Goal: Transaction & Acquisition: Purchase product/service

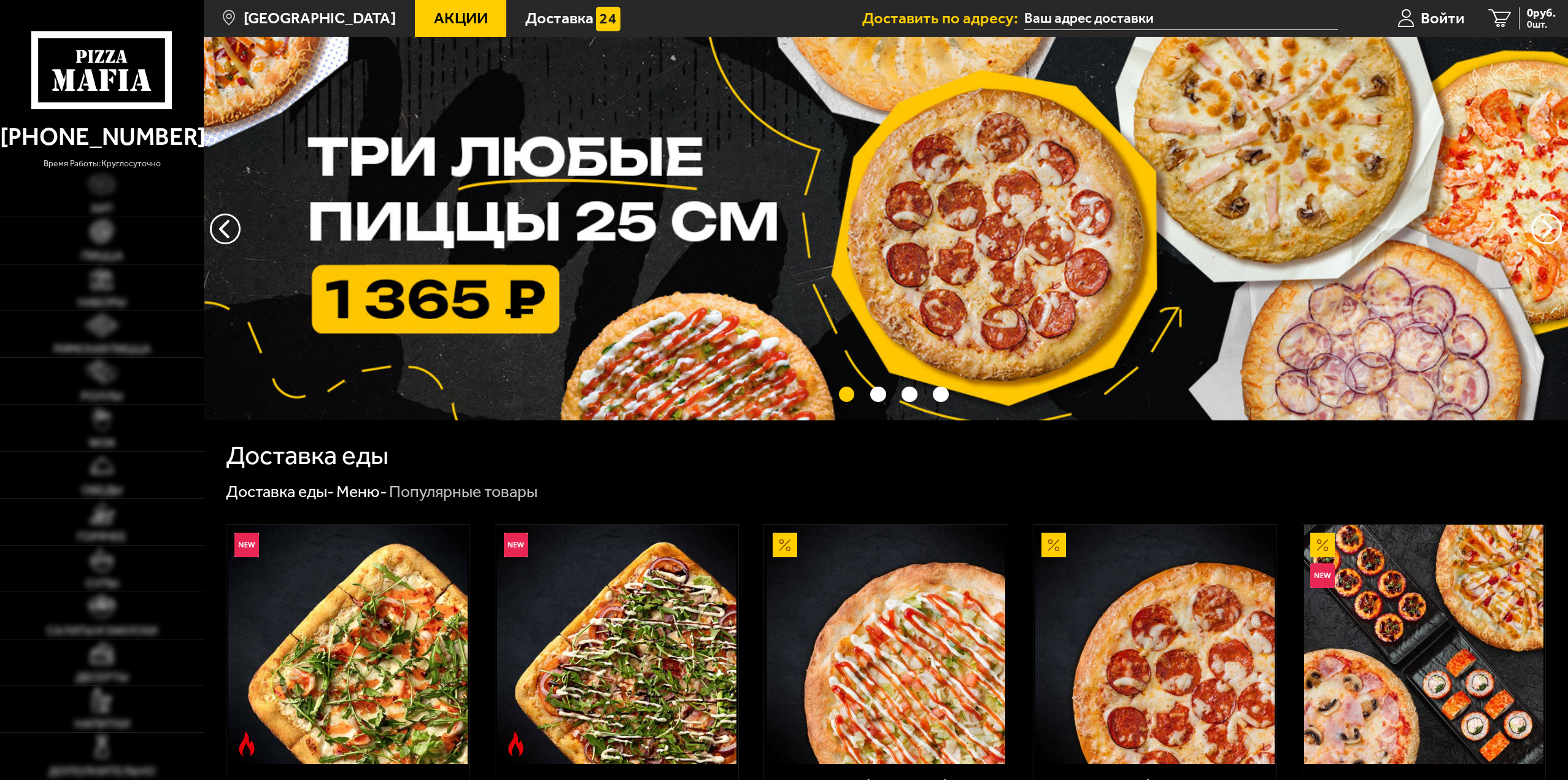
type input "[STREET_ADDRESS]"
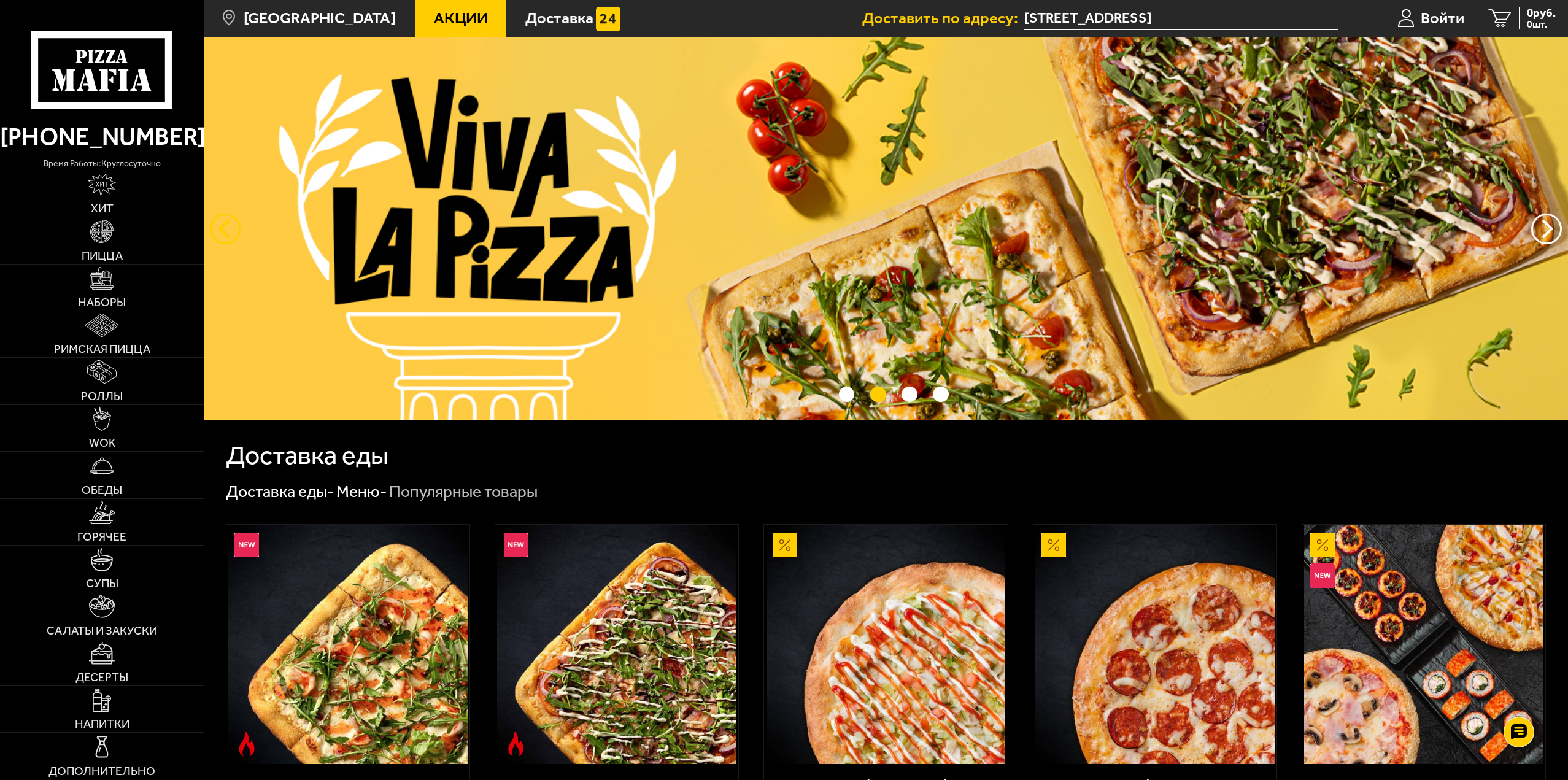
click at [222, 229] on button "следующий" at bounding box center [225, 228] width 31 height 31
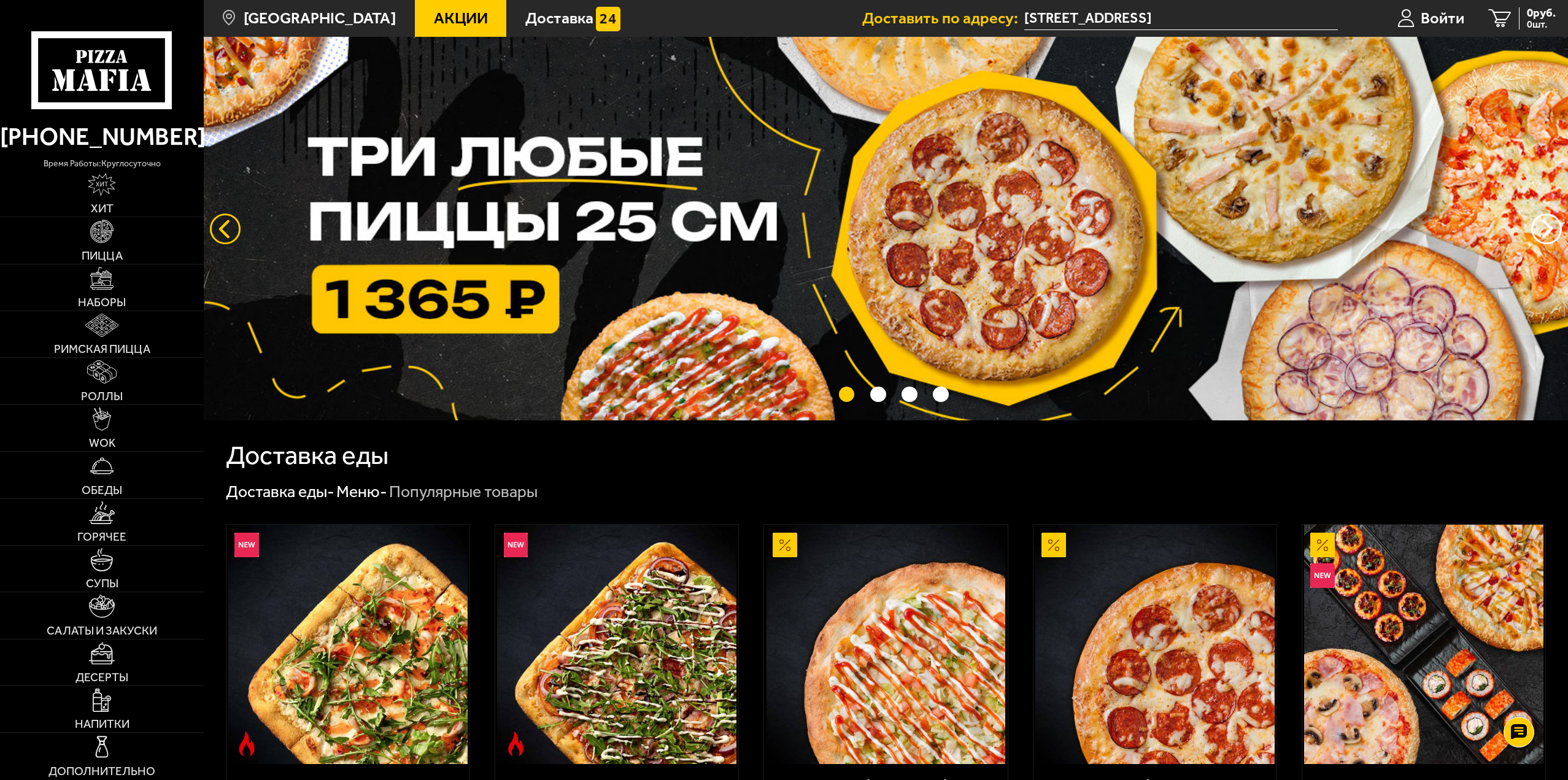
click at [222, 229] on button "следующий" at bounding box center [225, 228] width 31 height 31
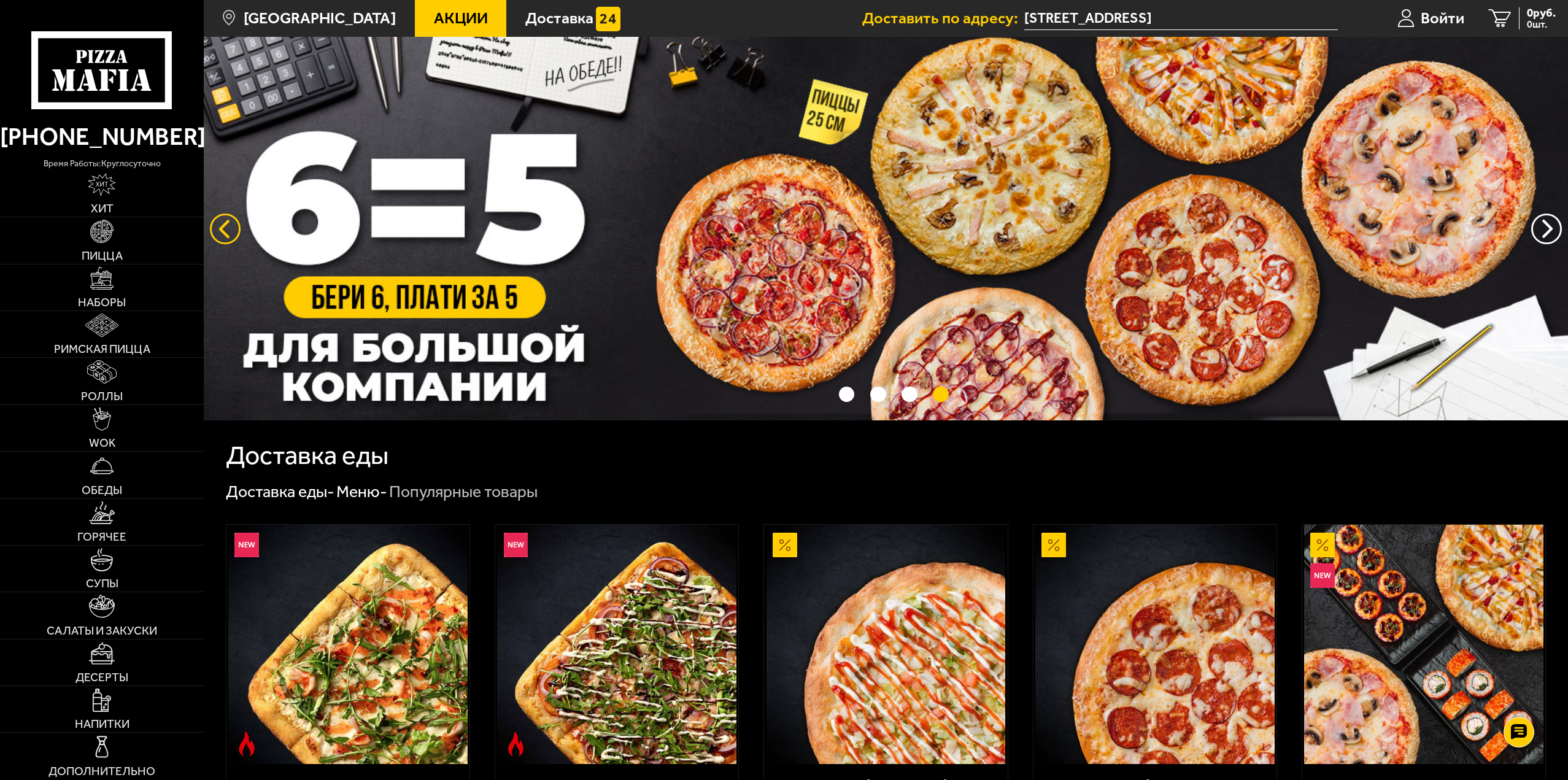
click at [222, 229] on button "следующий" at bounding box center [225, 228] width 31 height 31
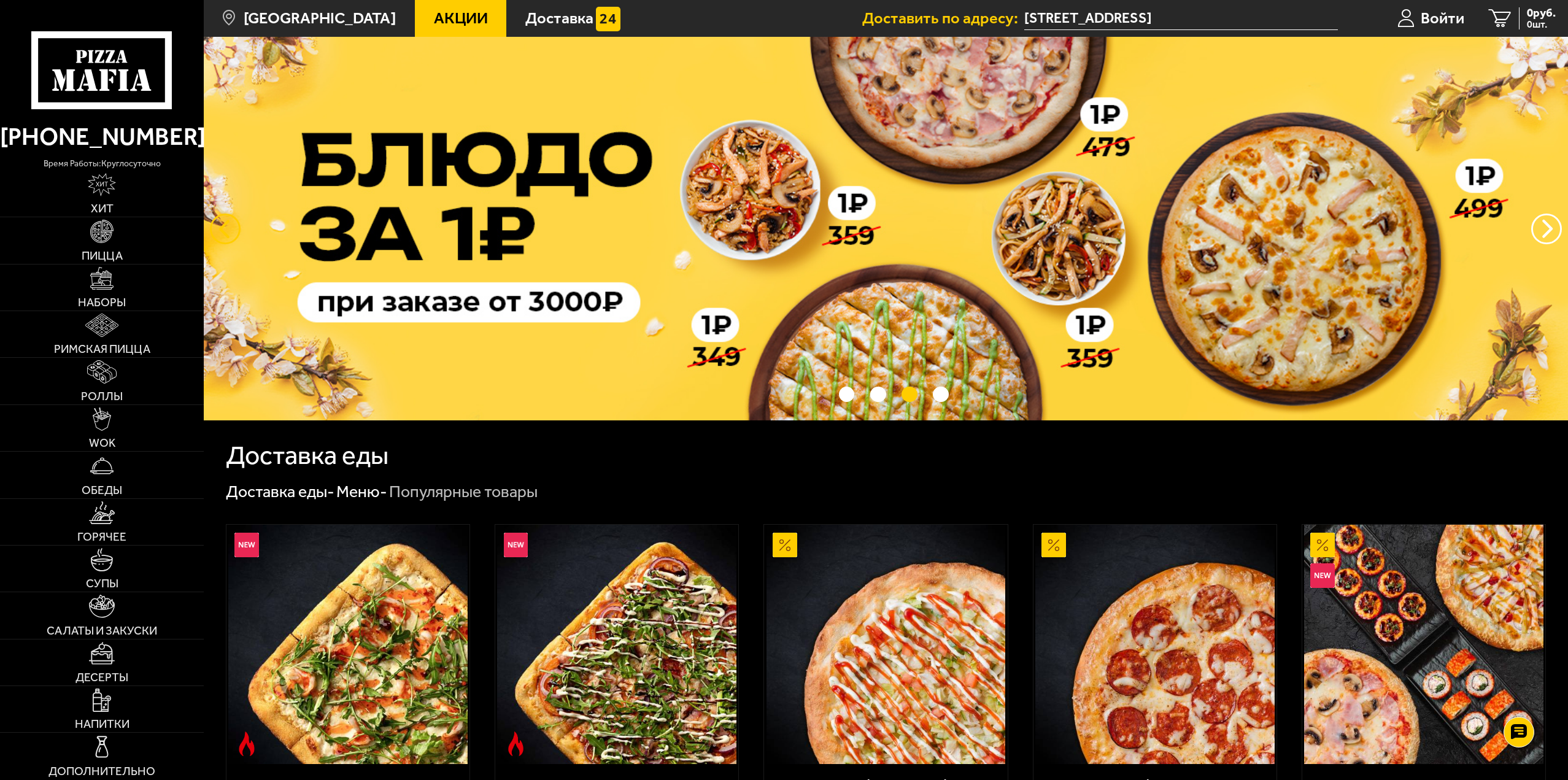
click at [222, 229] on button "следующий" at bounding box center [225, 228] width 31 height 31
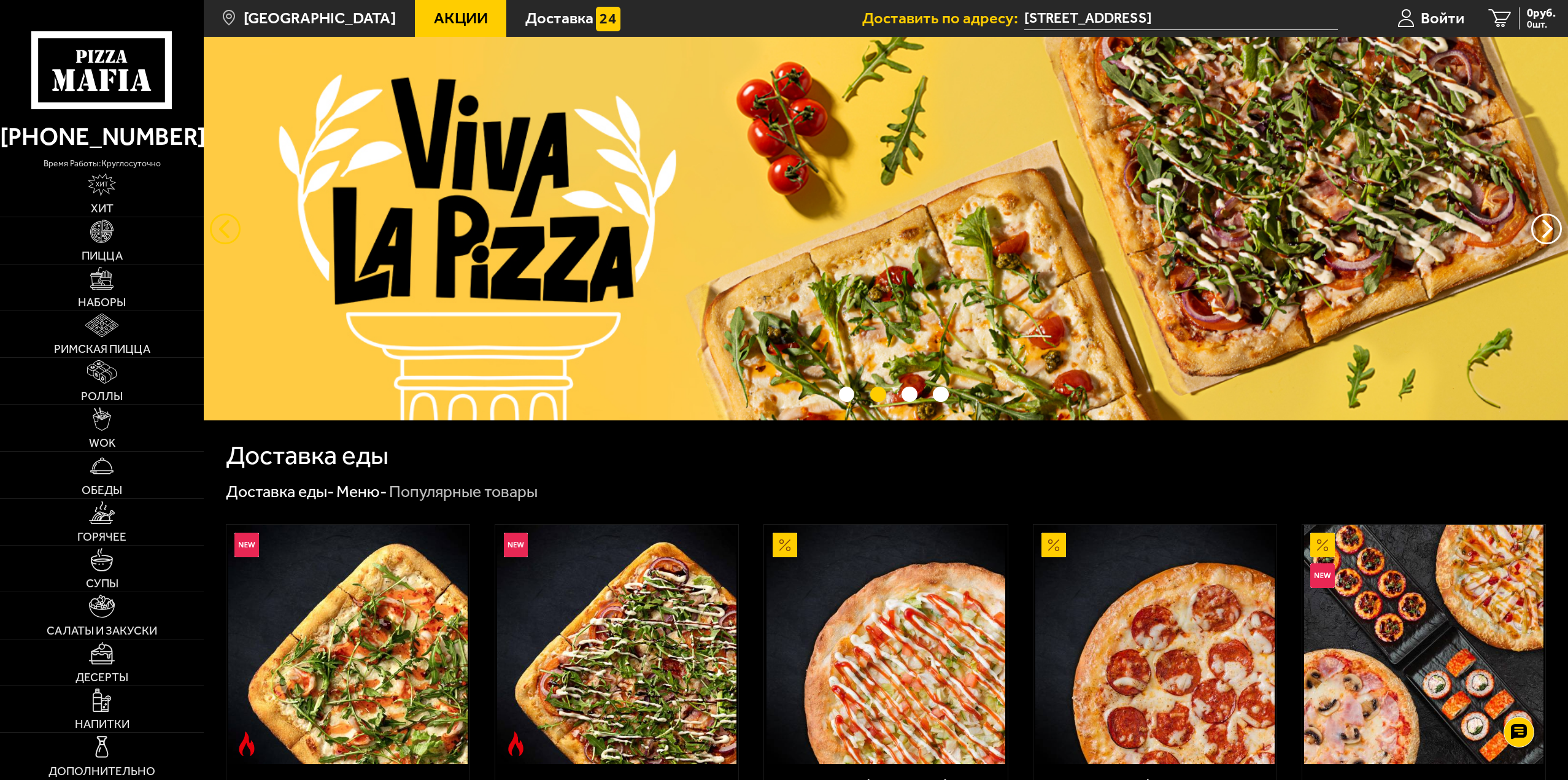
click at [222, 229] on button "следующий" at bounding box center [225, 228] width 31 height 31
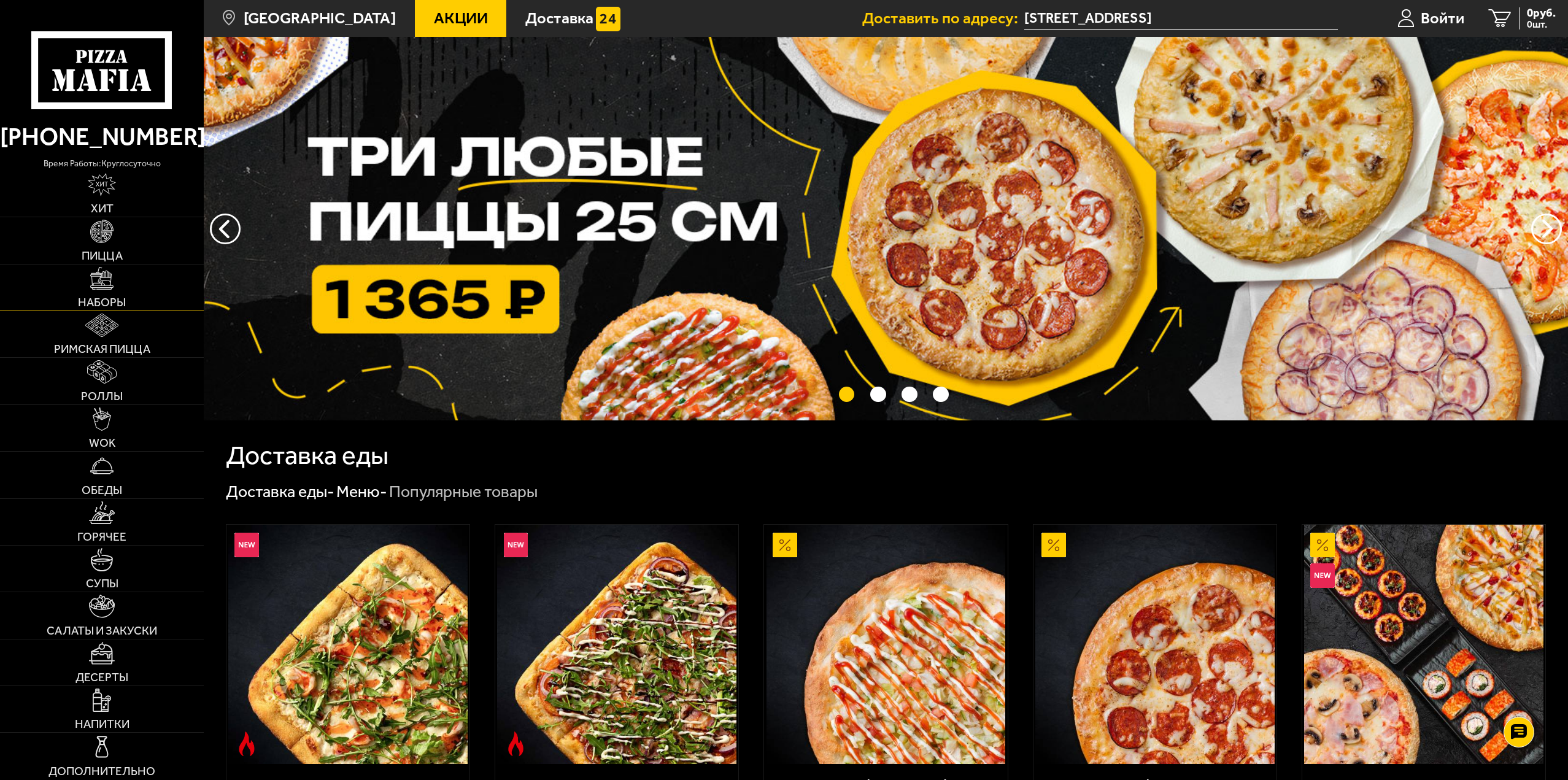
click at [105, 272] on img at bounding box center [101, 278] width 23 height 23
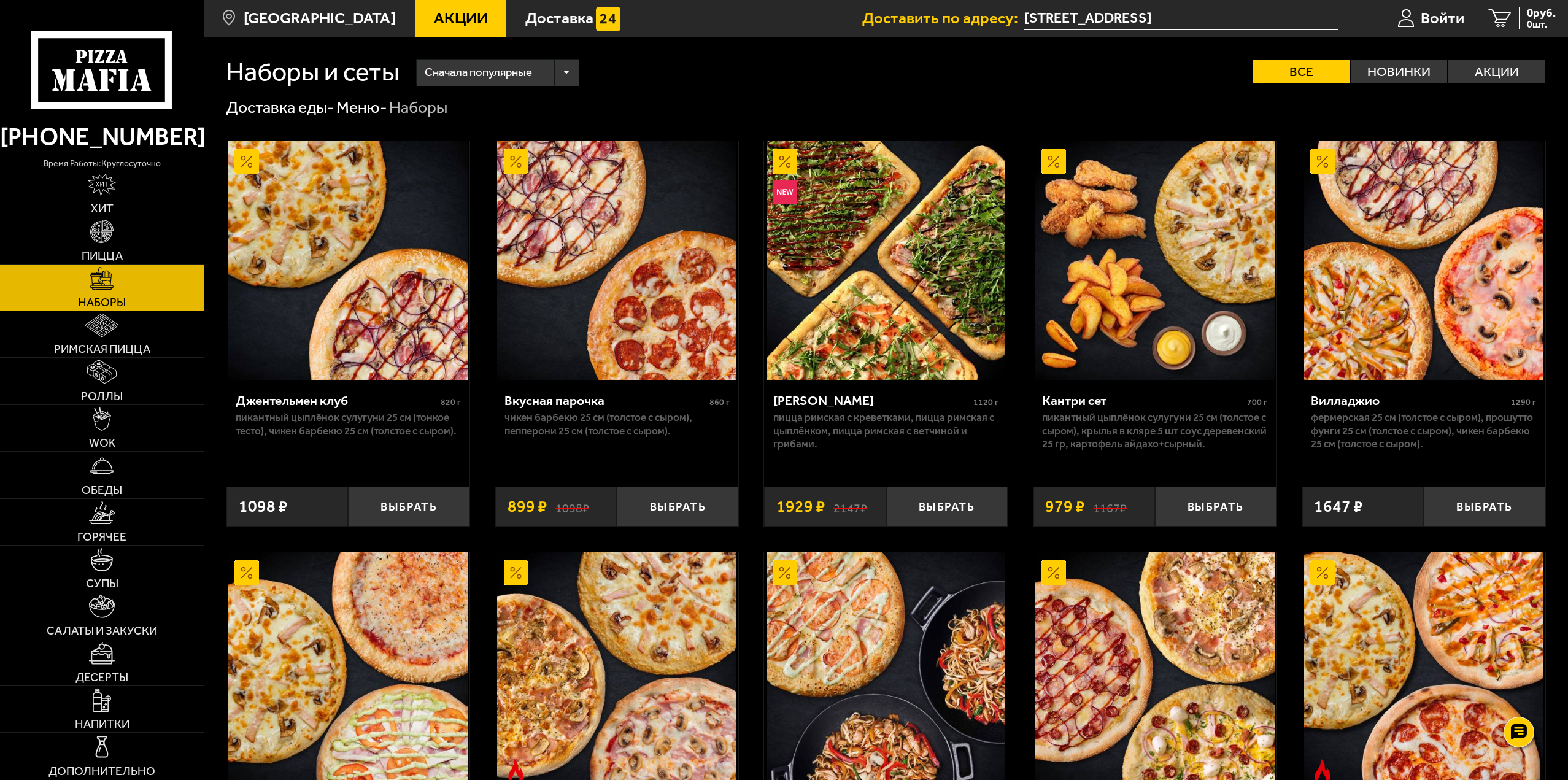
click at [568, 72] on div "Сначала популярные" at bounding box center [498, 72] width 162 height 26
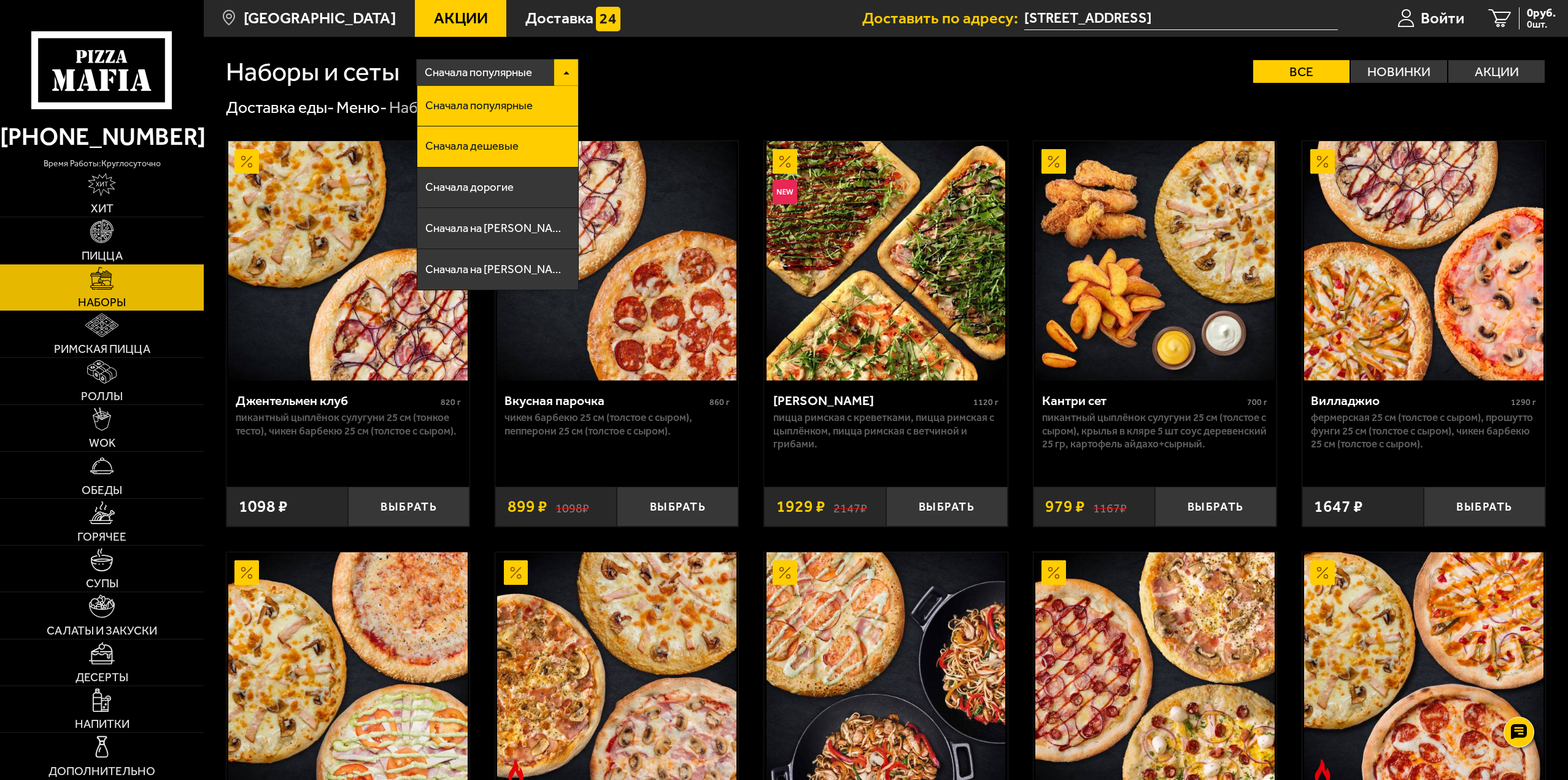
click at [523, 148] on li "Сначала дешевые" at bounding box center [498, 147] width 161 height 41
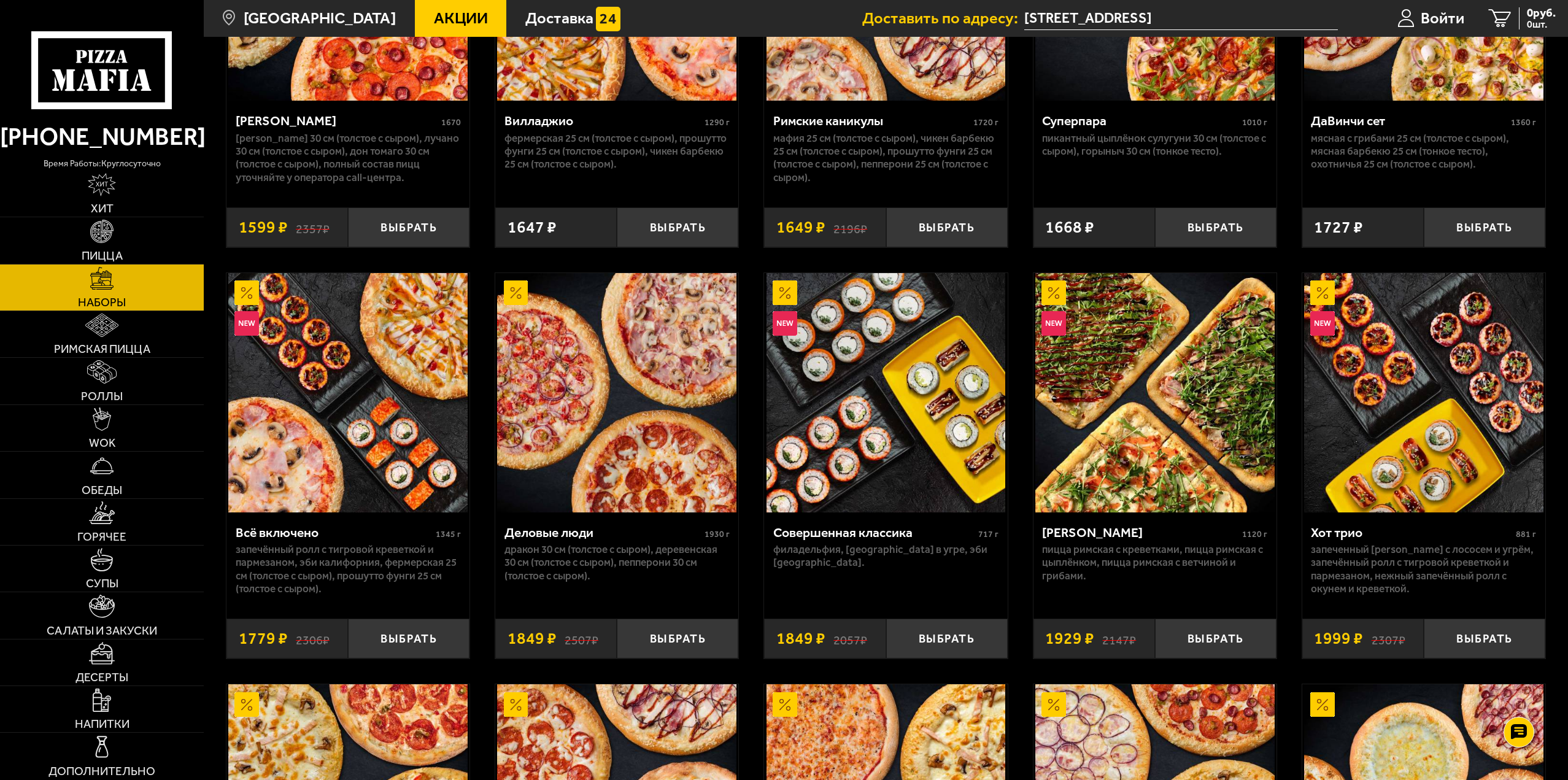
scroll to position [1105, 0]
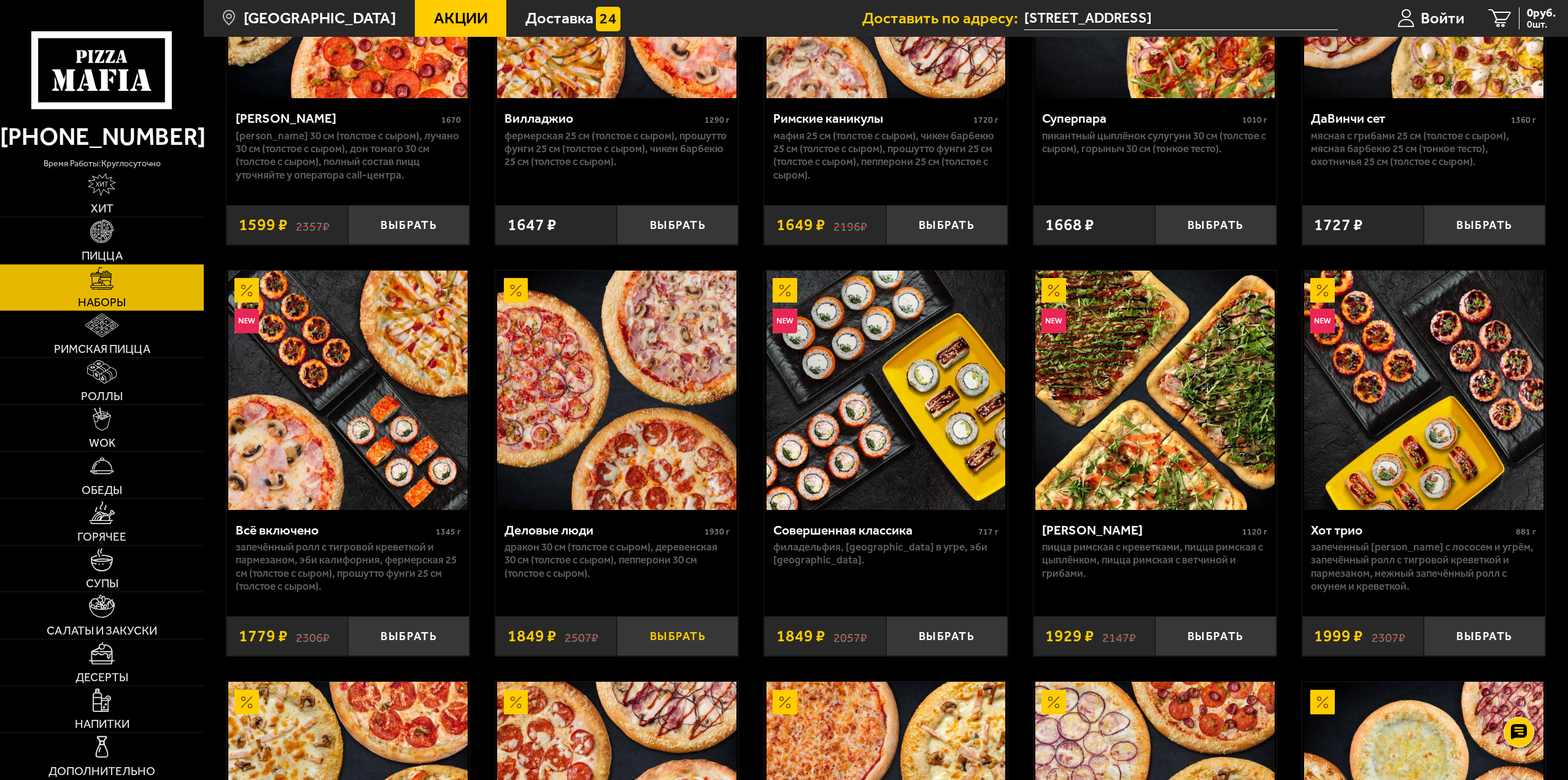
click at [690, 645] on button "Выбрать" at bounding box center [678, 636] width 121 height 40
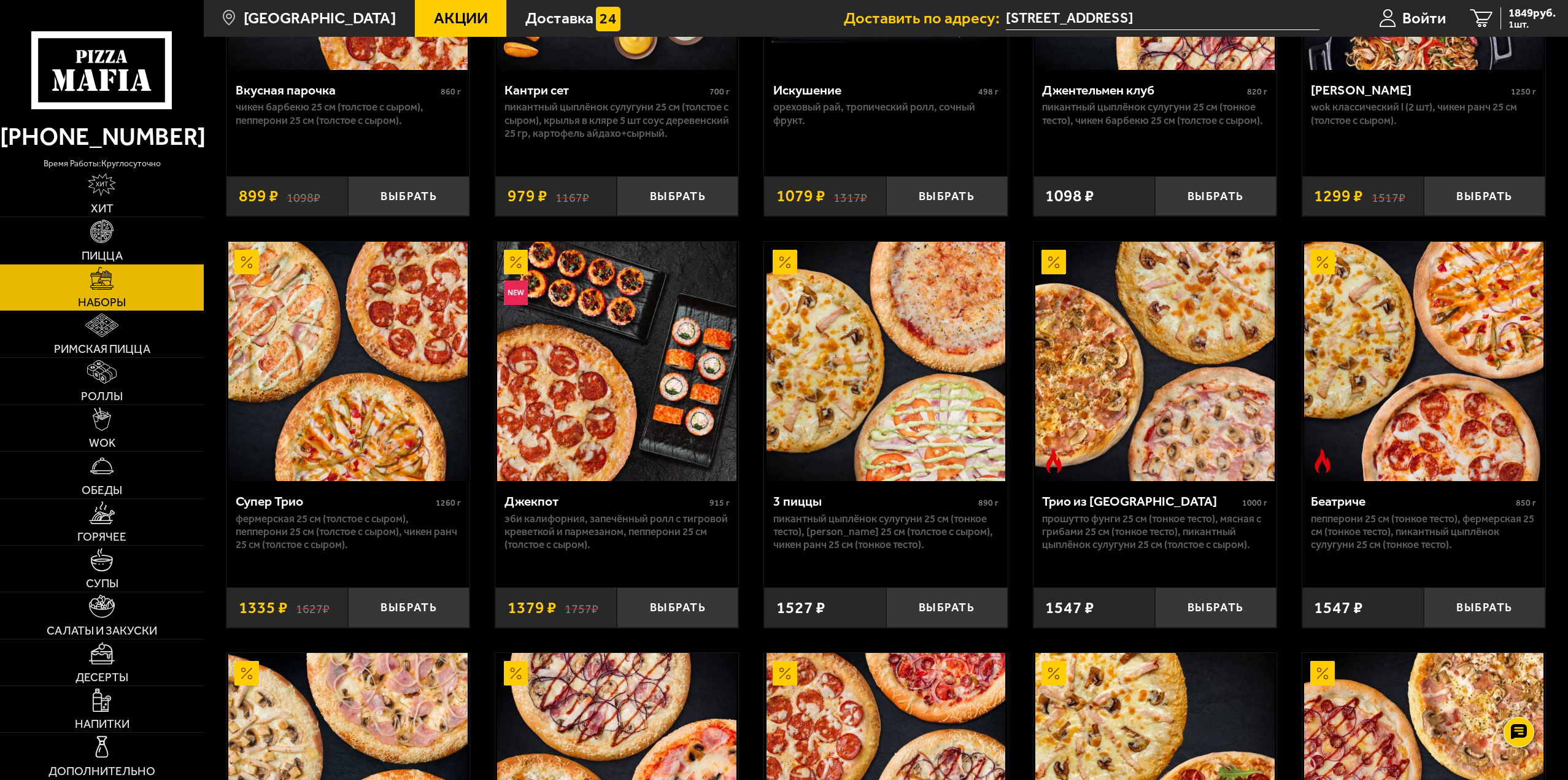
scroll to position [307, 0]
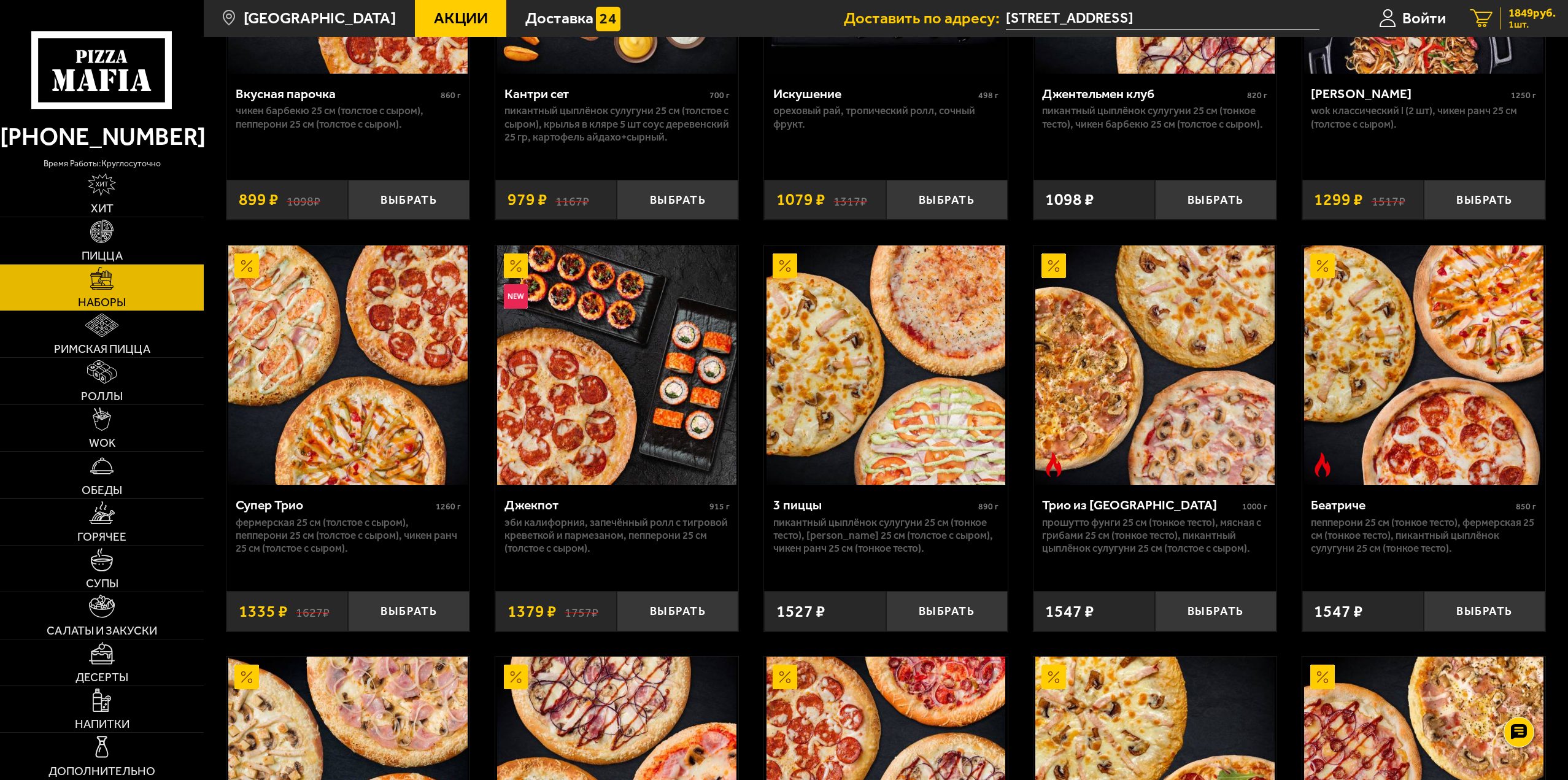
click at [1516, 15] on span "1849 руб." at bounding box center [1532, 13] width 47 height 12
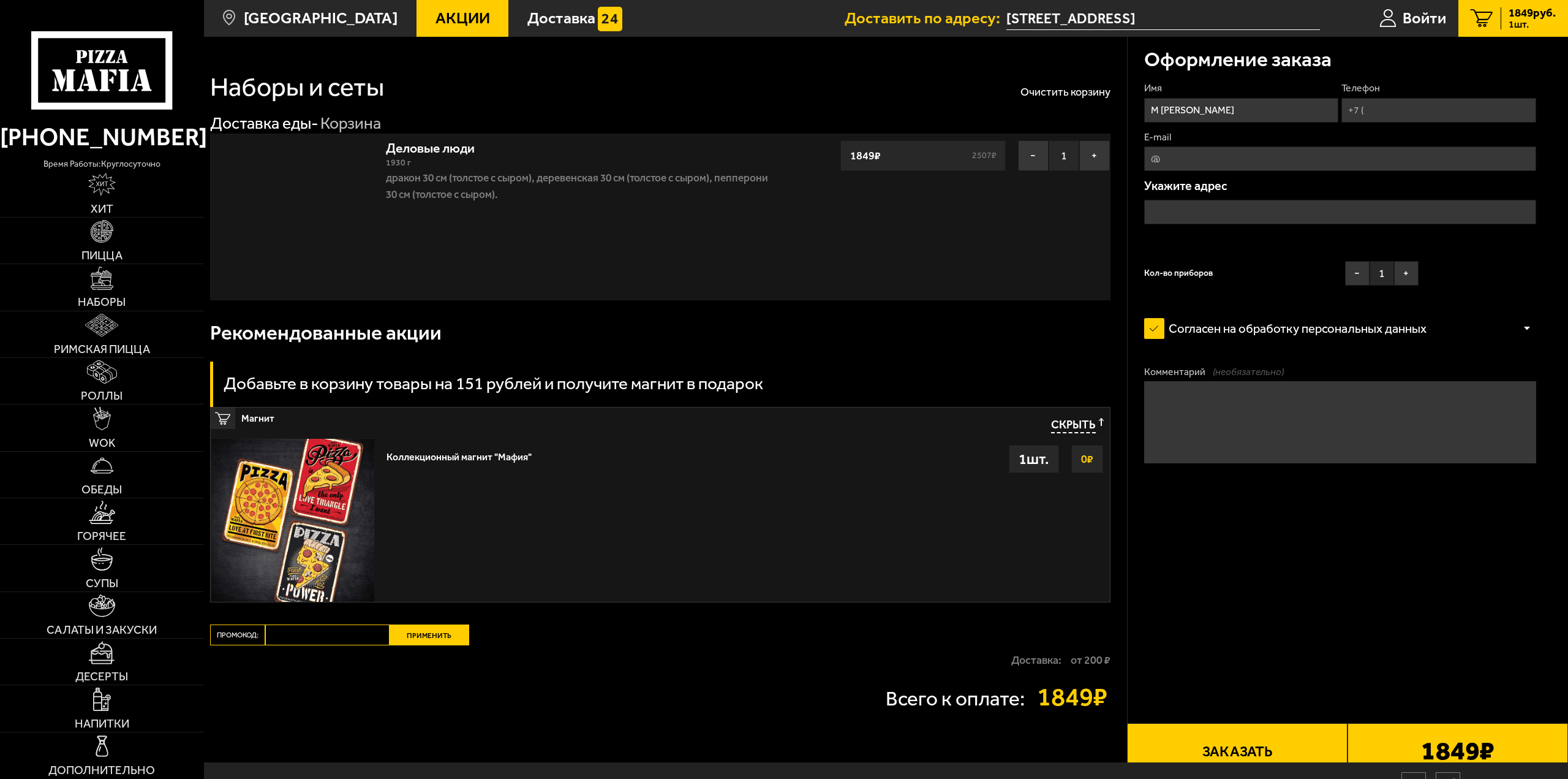
type input "[STREET_ADDRESS]"
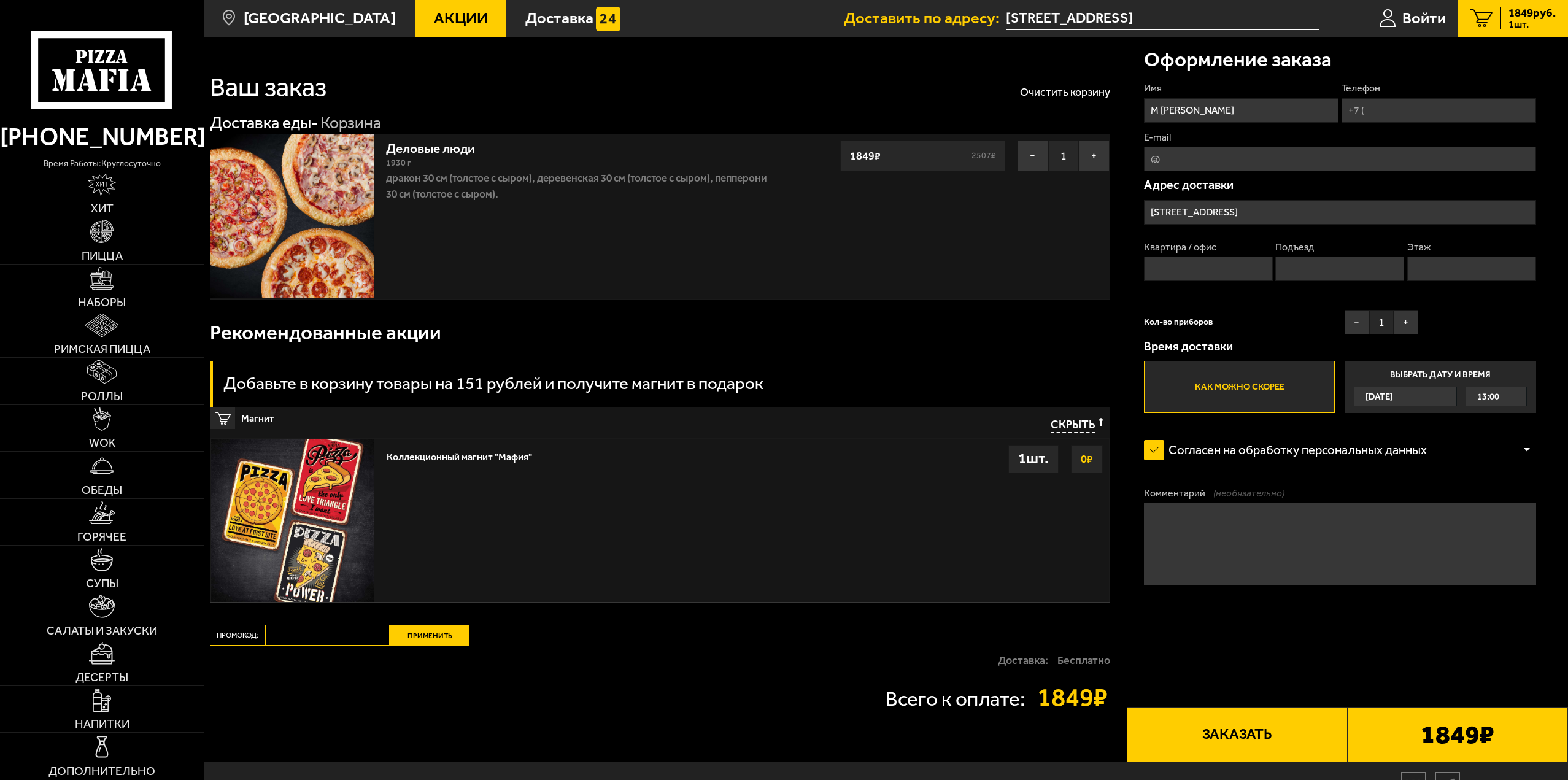
click at [1386, 112] on input "Телефон" at bounding box center [1438, 110] width 194 height 25
type input "+7 (999) 538-22-11"
click at [1183, 158] on input "E-mail" at bounding box center [1340, 159] width 392 height 25
type input "mzhee@mail.ru"
click at [1190, 269] on input "Квартира / офис" at bounding box center [1208, 269] width 129 height 25
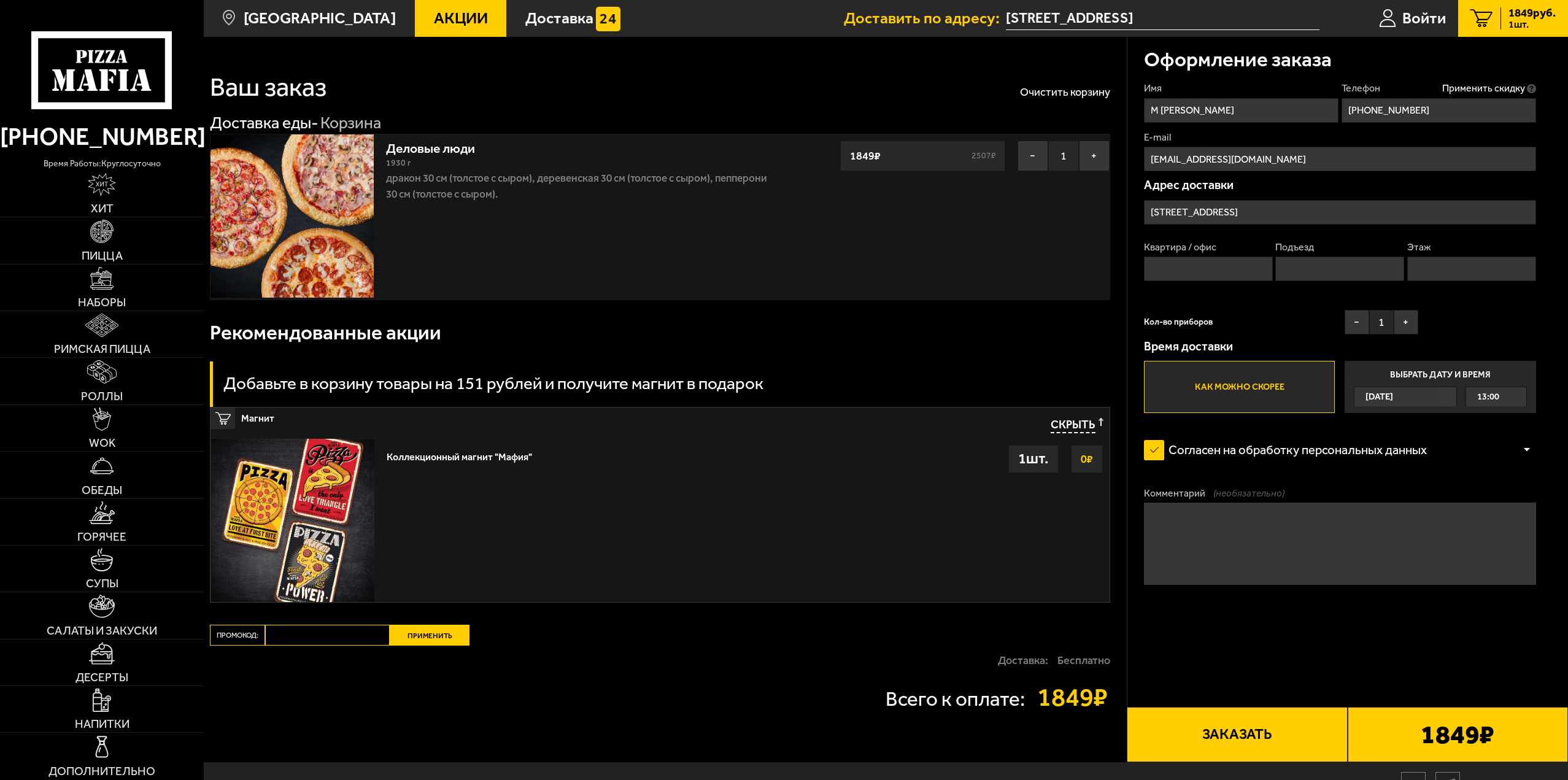
type input "252"
click at [1302, 271] on input "Подъезд" at bounding box center [1339, 269] width 129 height 25
click at [1451, 267] on input "Этаж" at bounding box center [1471, 269] width 129 height 25
type input "6"
click at [1340, 281] on input "Подъезд" at bounding box center [1339, 269] width 129 height 25
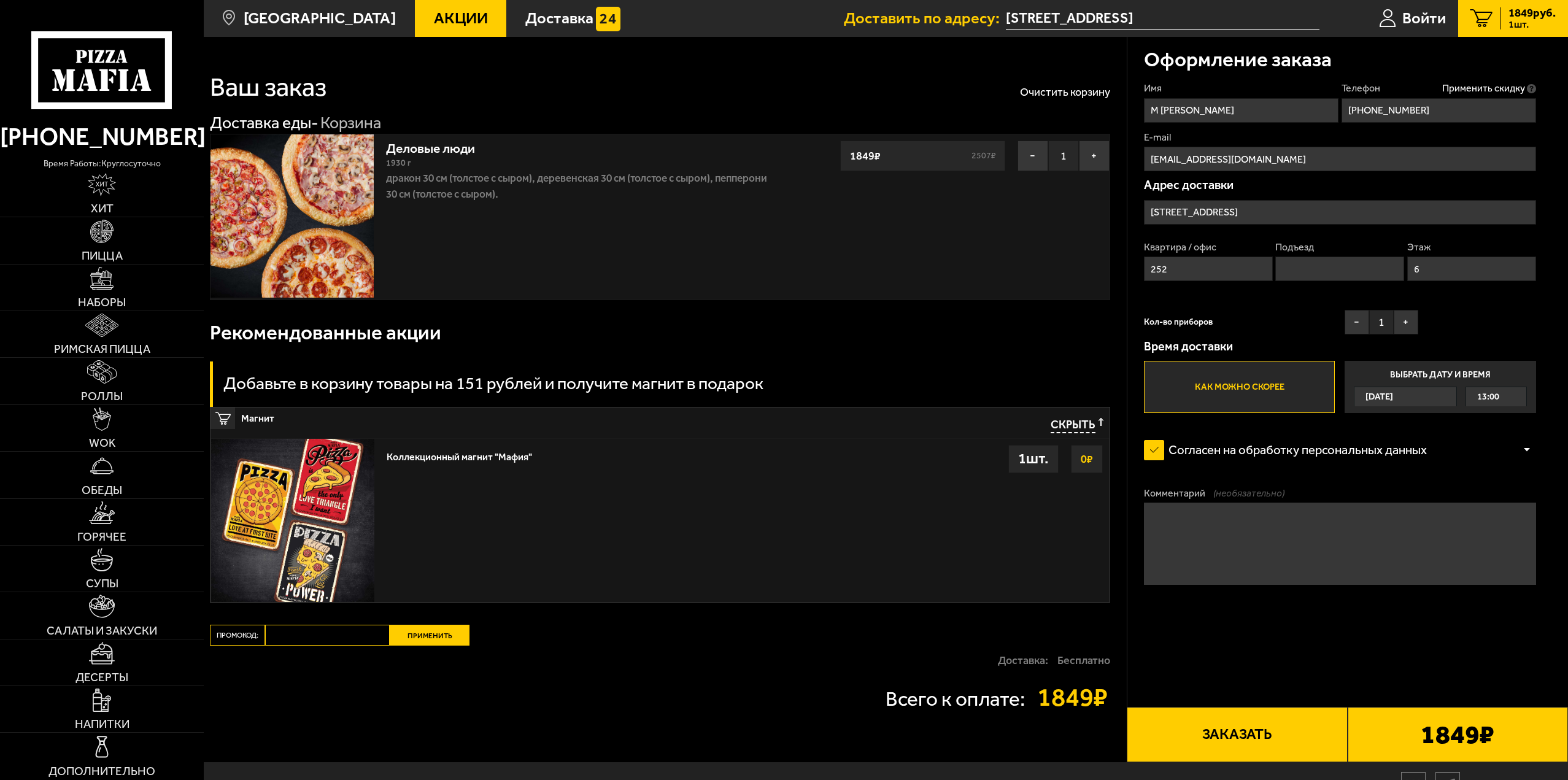
type input "3"
click at [1357, 318] on button "−" at bounding box center [1357, 322] width 25 height 25
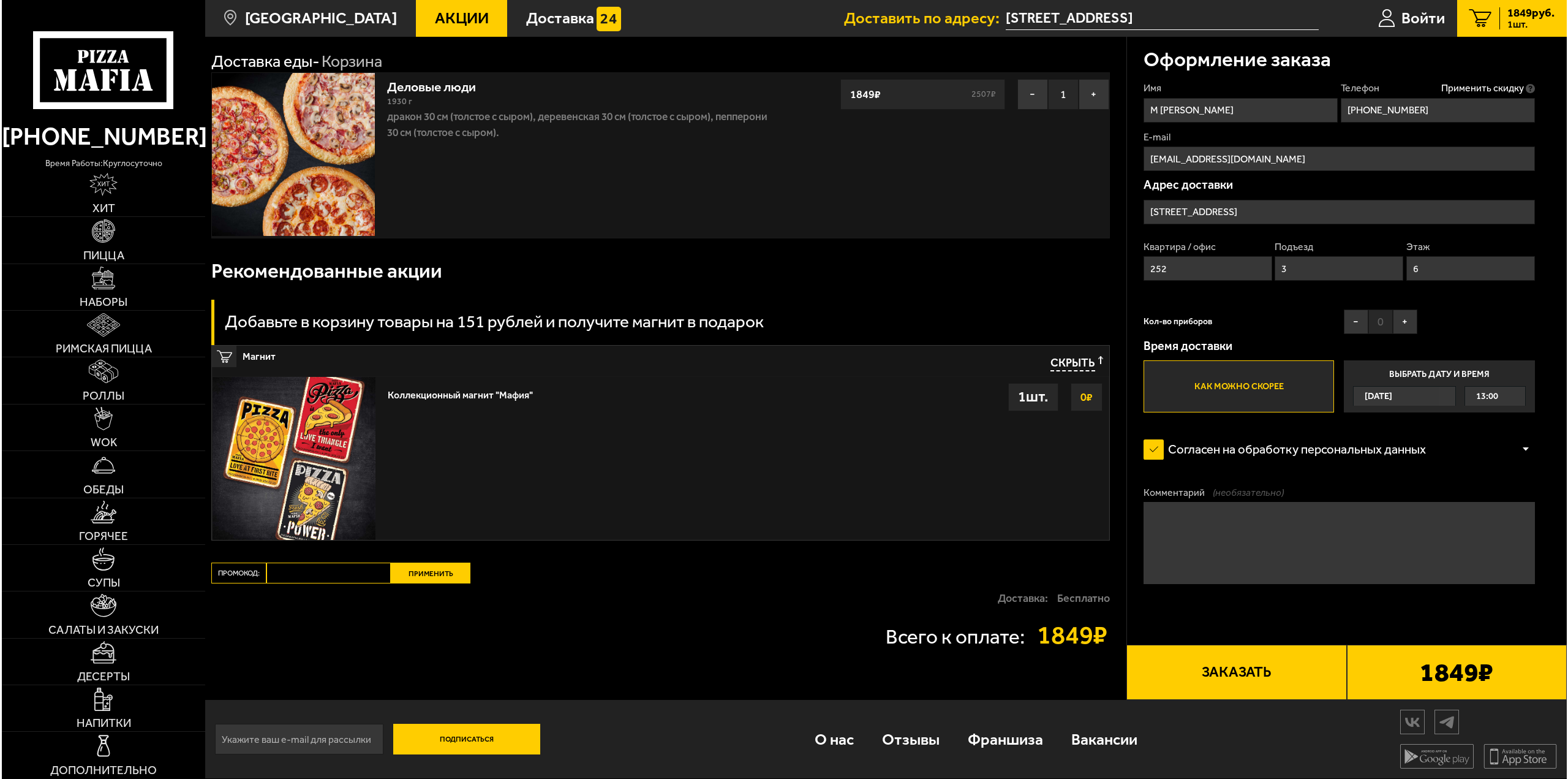
scroll to position [62, 0]
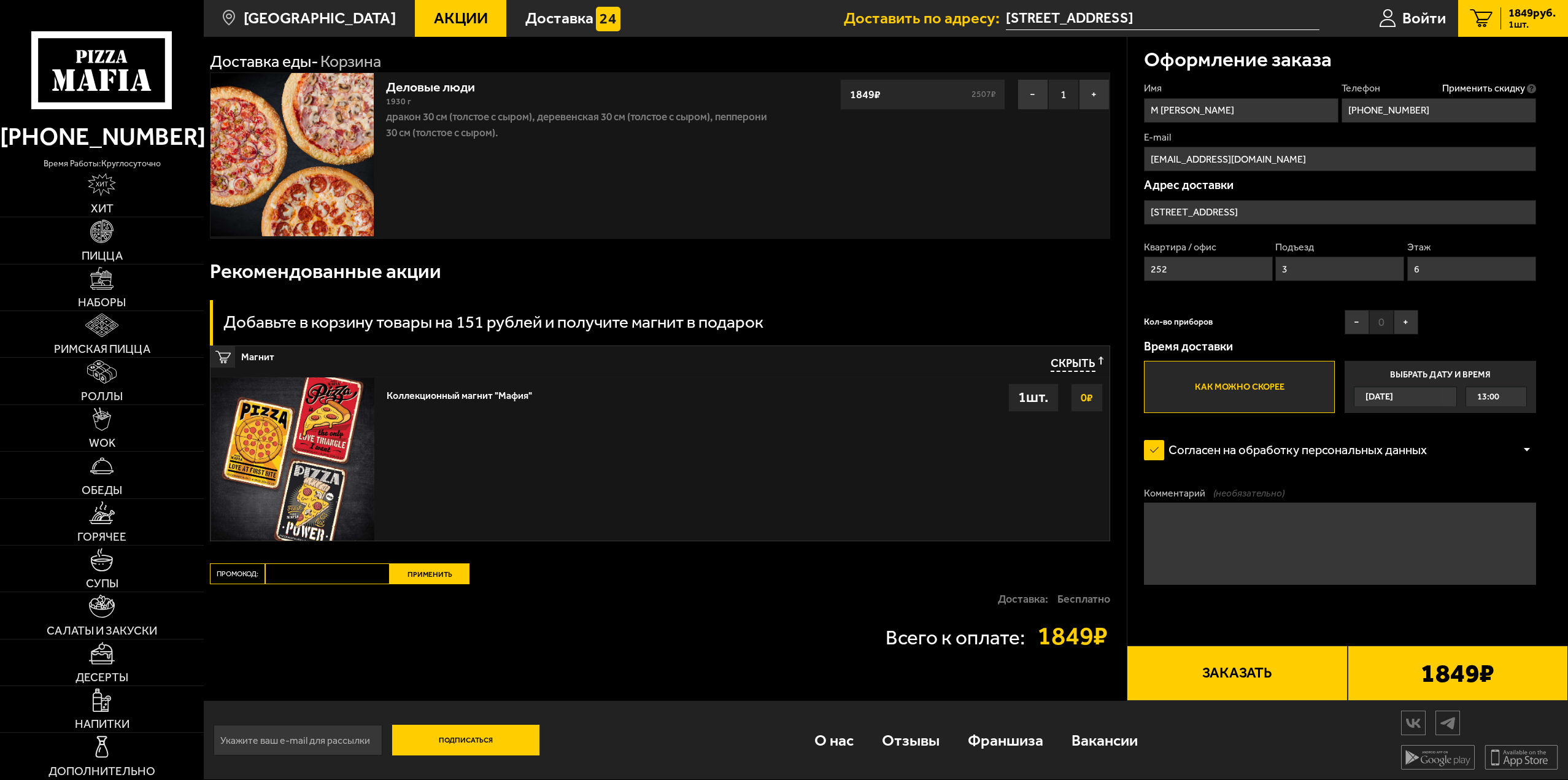
click at [1196, 682] on button "Заказать" at bounding box center [1237, 673] width 220 height 55
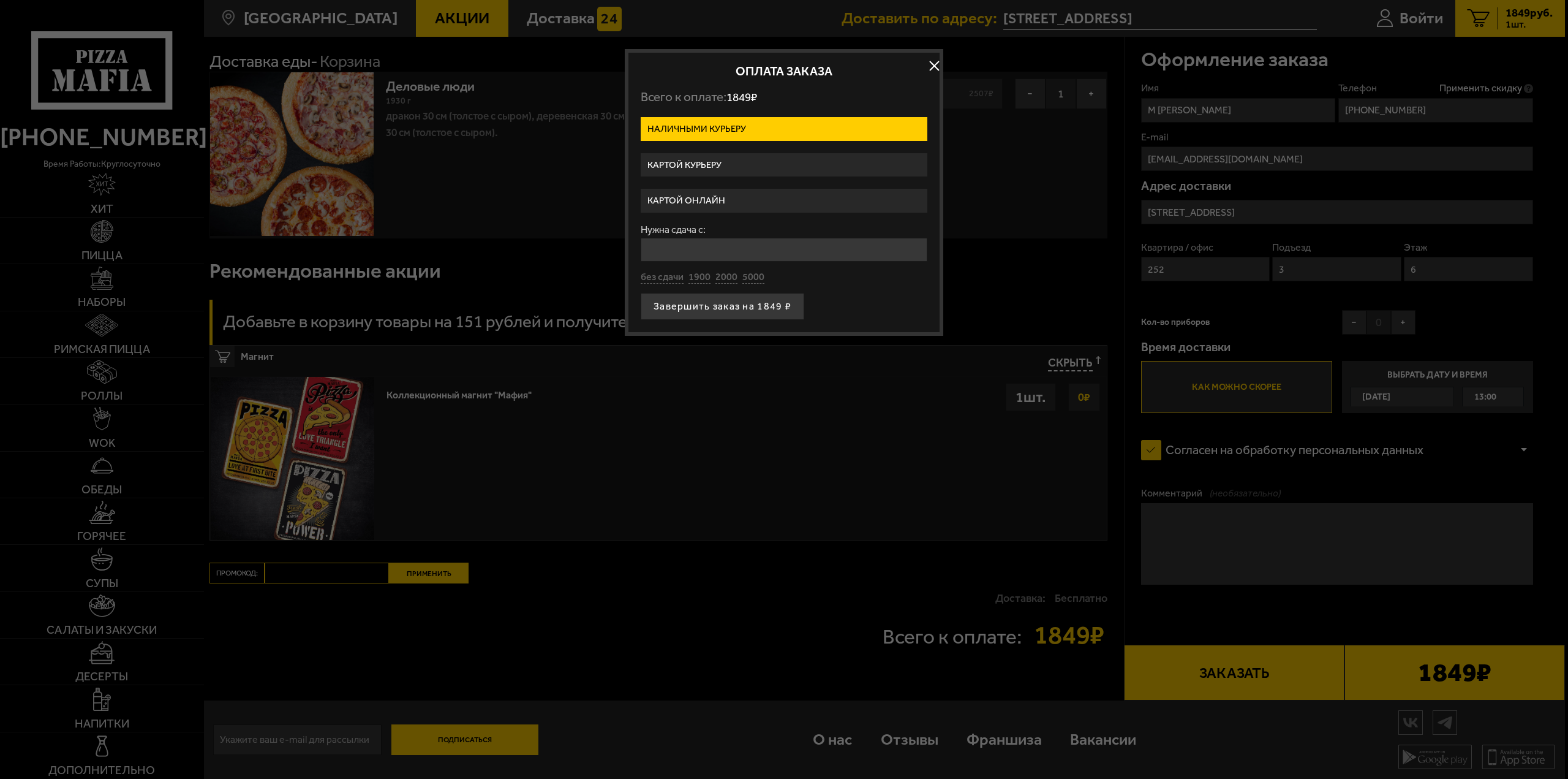
click at [687, 201] on label "Картой онлайн" at bounding box center [784, 201] width 287 height 24
click at [0, 0] on input "Картой онлайн" at bounding box center [0, 0] width 0 height 0
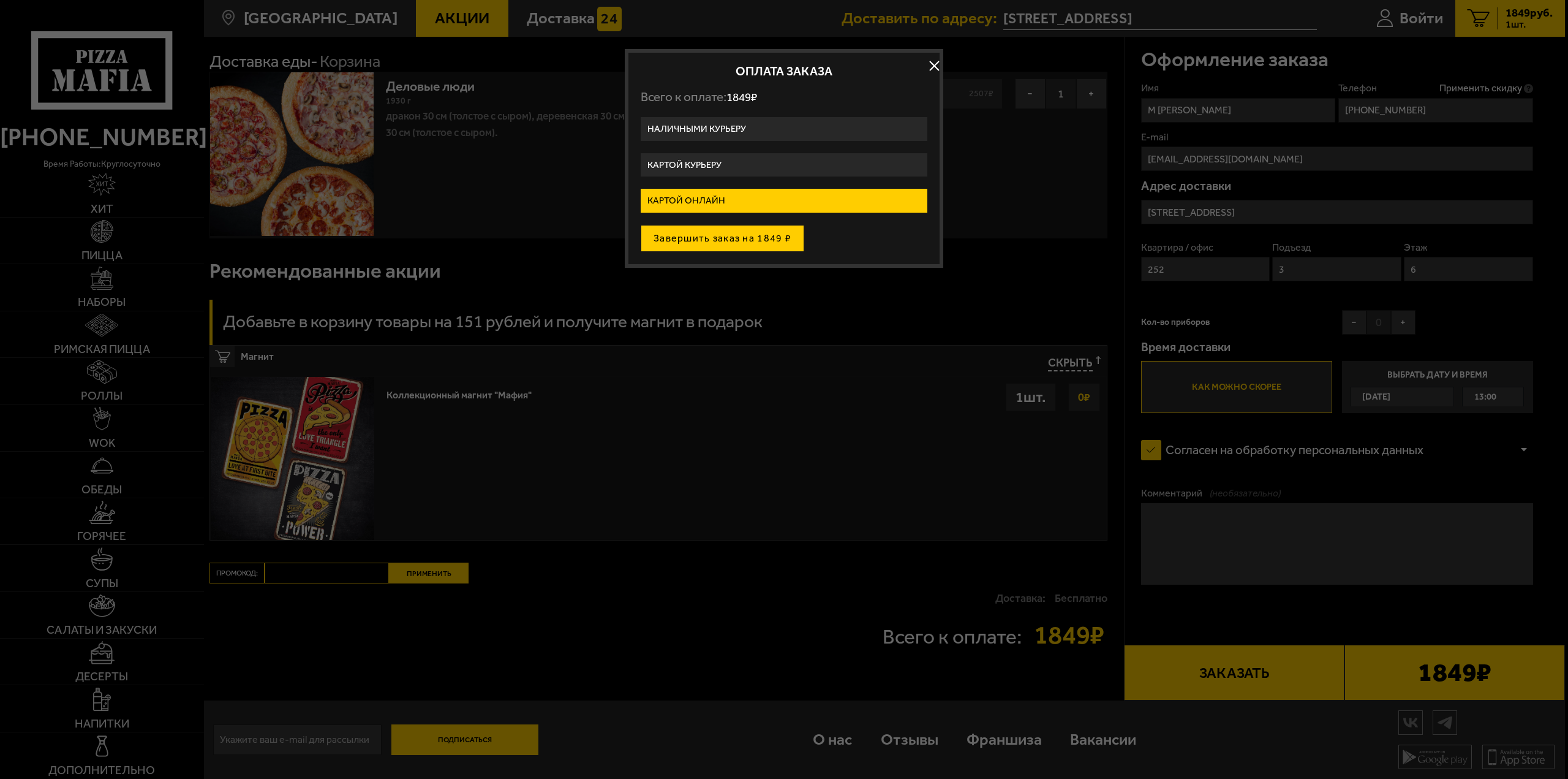
click at [704, 242] on button "Завершить заказ на 1849 ₽" at bounding box center [722, 239] width 163 height 27
